Goal: Task Accomplishment & Management: Use online tool/utility

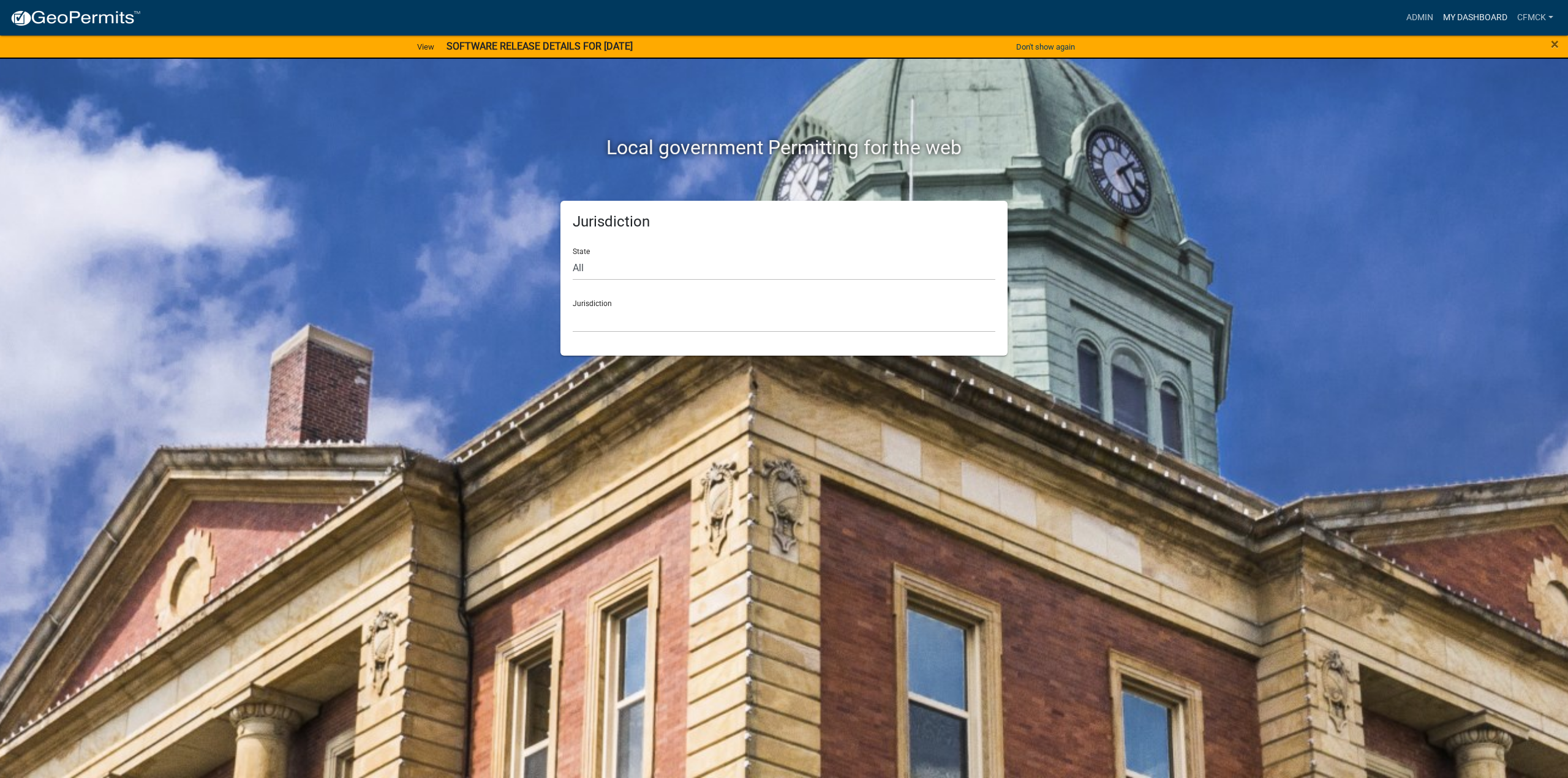
click at [1440, 17] on link "My Dashboard" at bounding box center [1475, 18] width 74 height 23
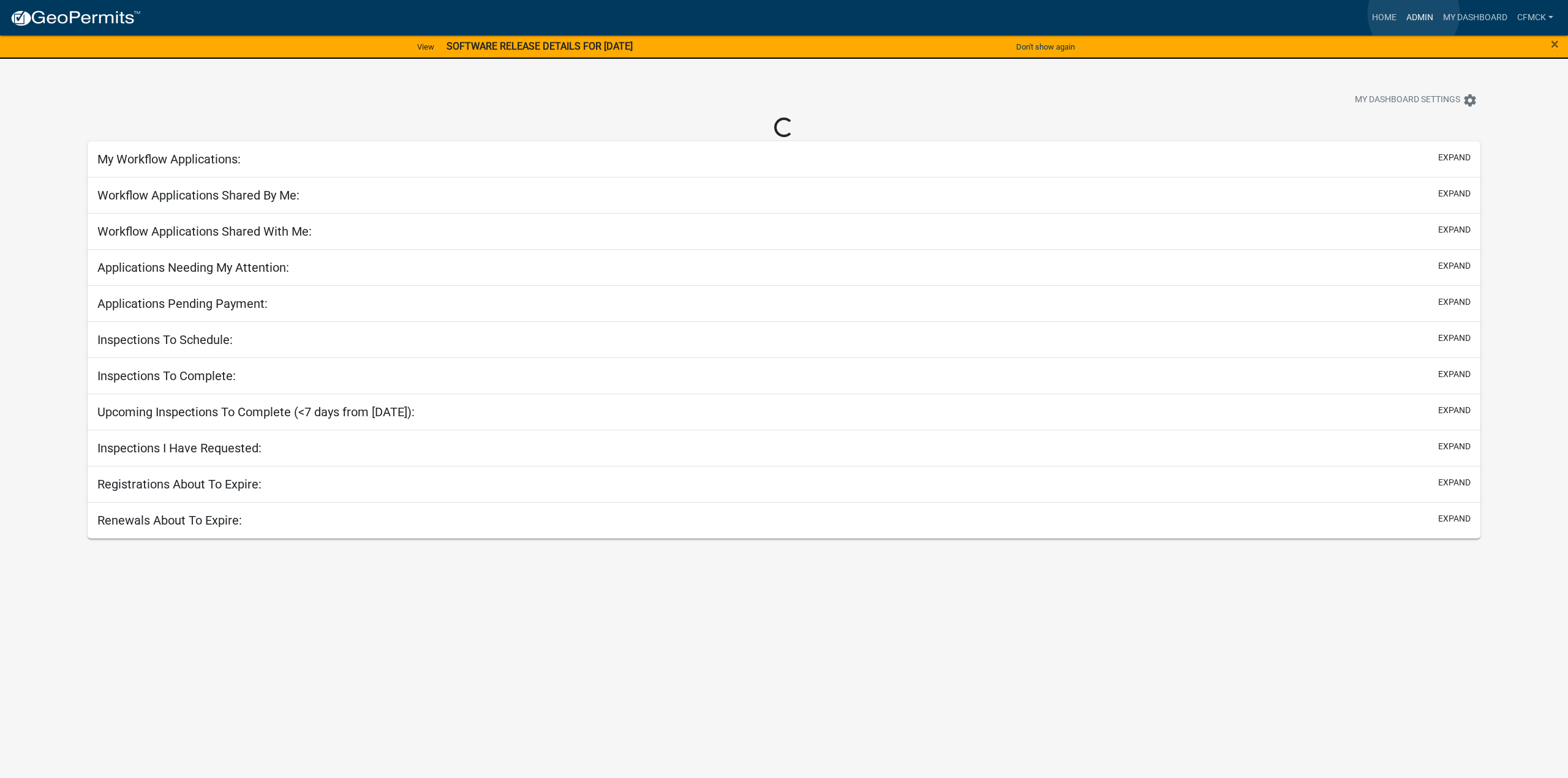
click at [1414, 14] on link "Admin" at bounding box center [1420, 18] width 37 height 23
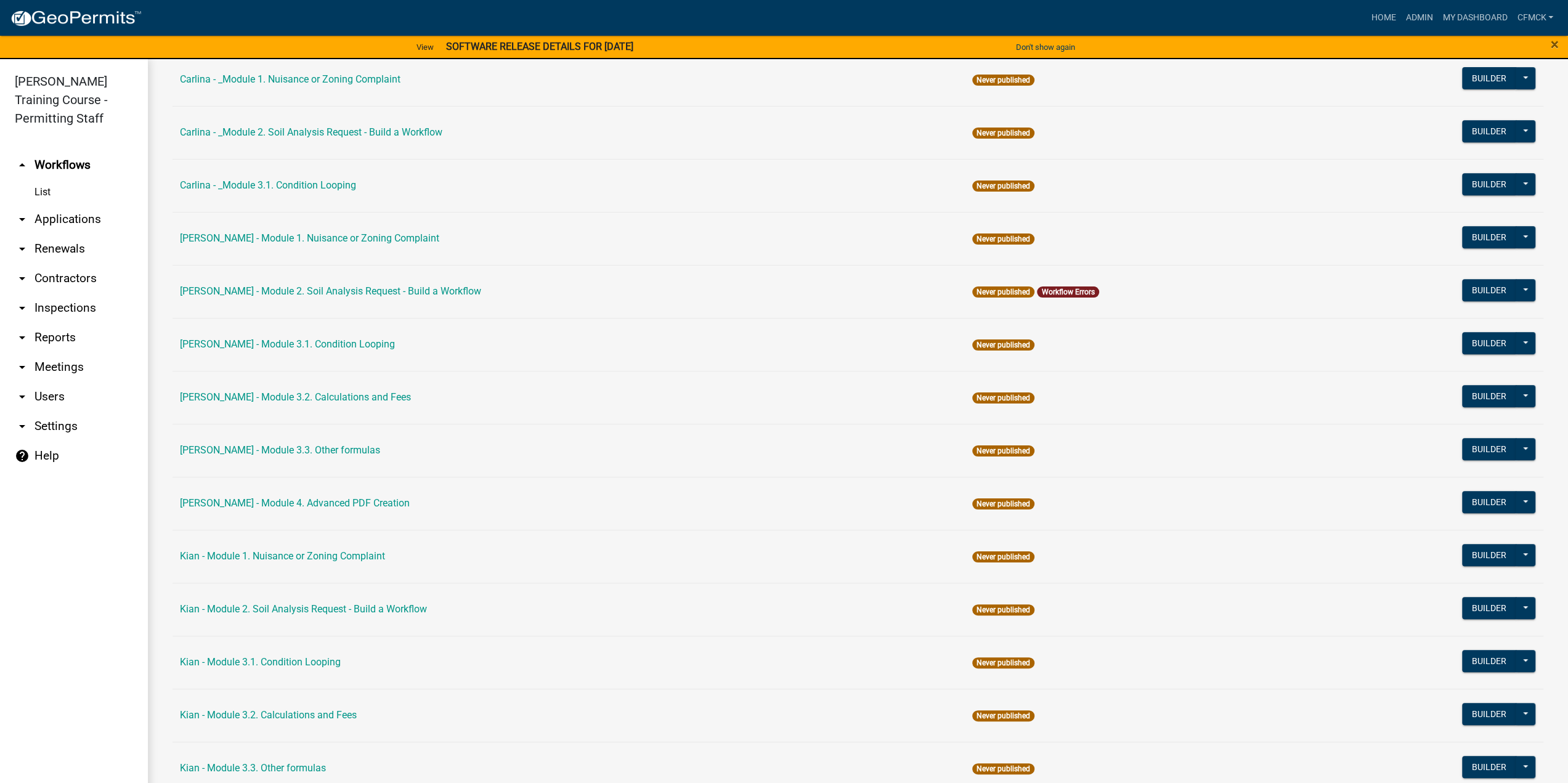
scroll to position [431, 0]
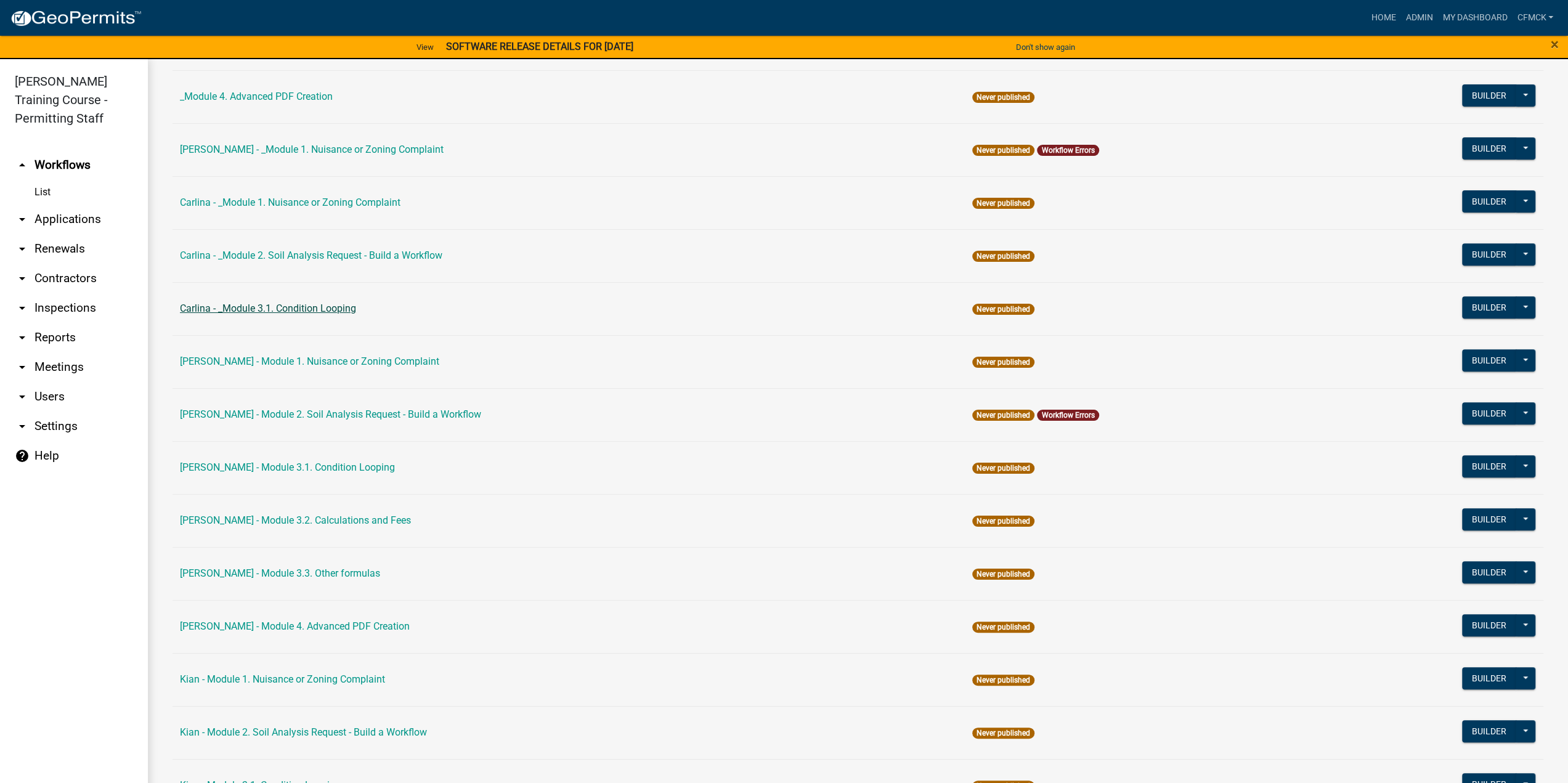
click at [284, 307] on link "Carlina - _Module 3.1. Condition Looping" at bounding box center [268, 308] width 176 height 11
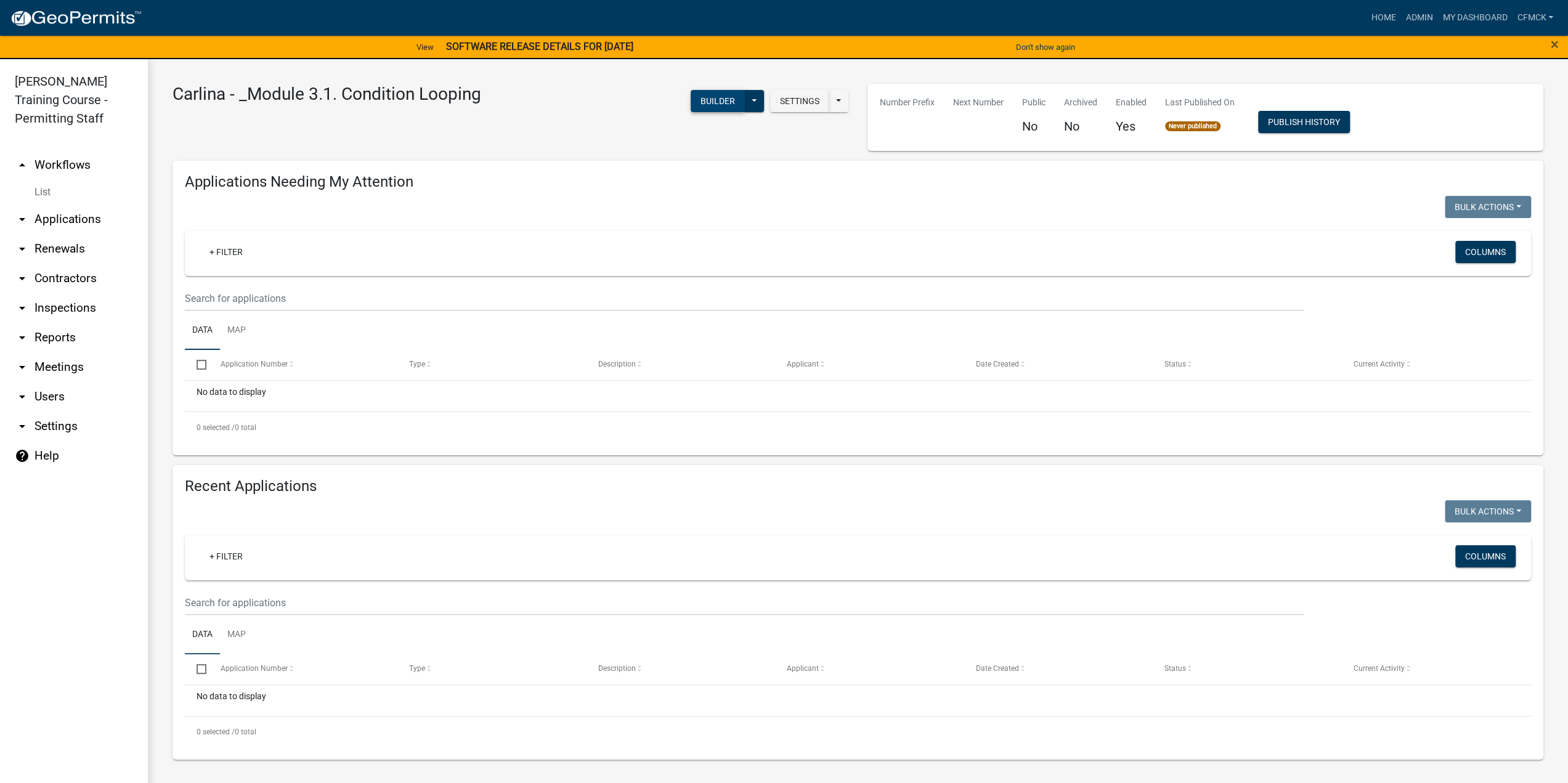
click at [705, 105] on button "Builder" at bounding box center [717, 100] width 54 height 22
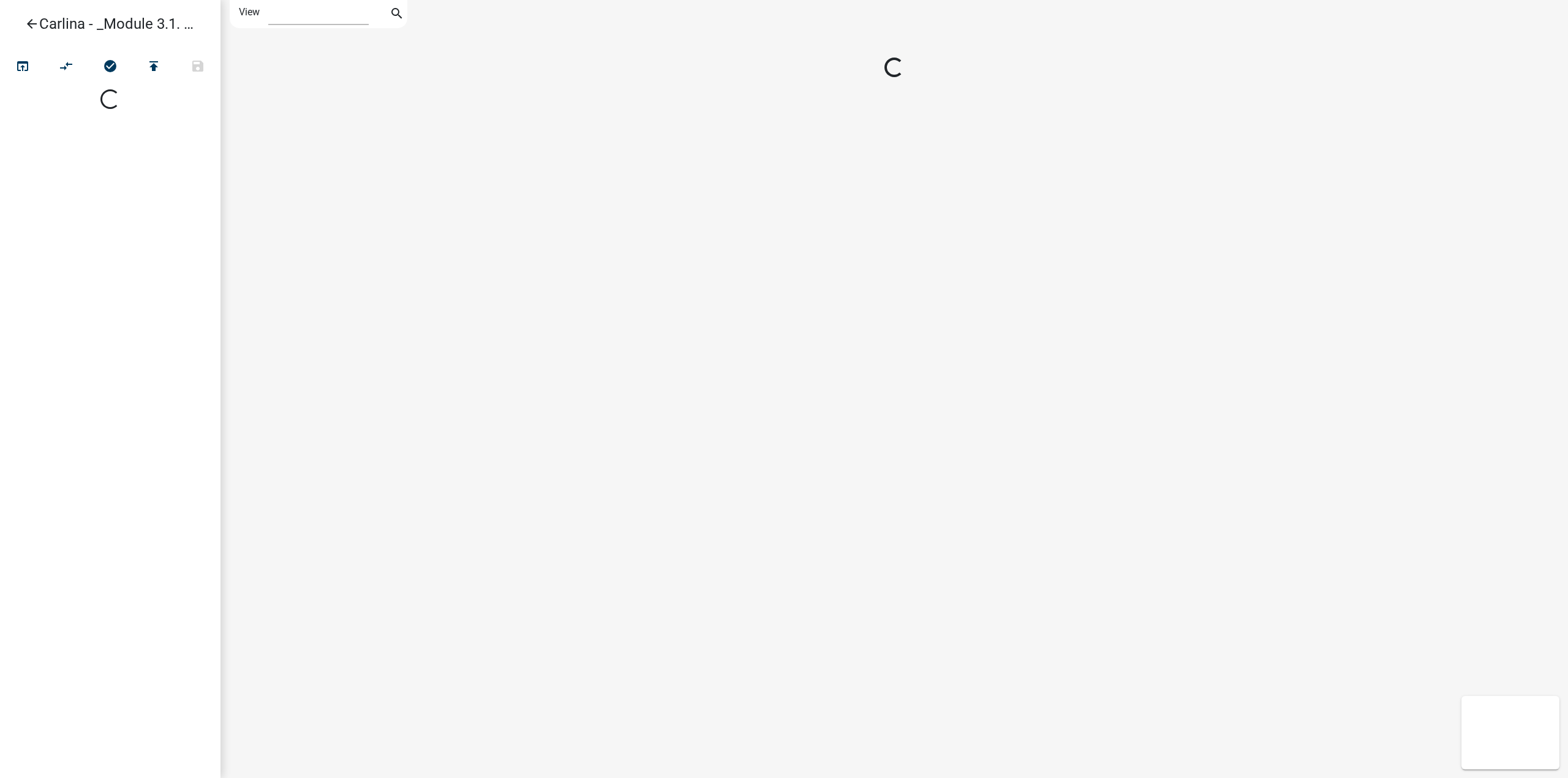
select select "1"
